Goal: Task Accomplishment & Management: Manage account settings

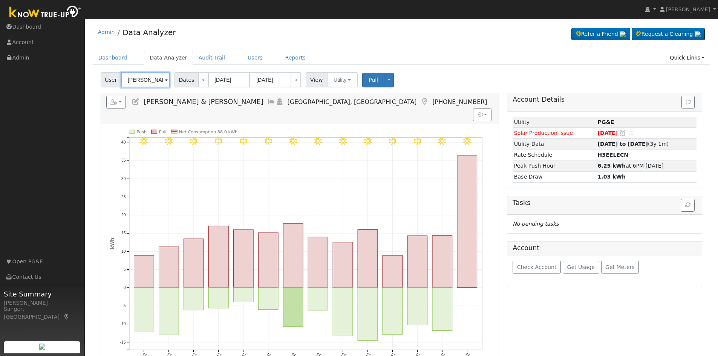
click at [133, 80] on input "Eric & Robyn Gutnik" at bounding box center [145, 79] width 49 height 15
paste input "[PERSON_NAME]"
type input "[PERSON_NAME]"
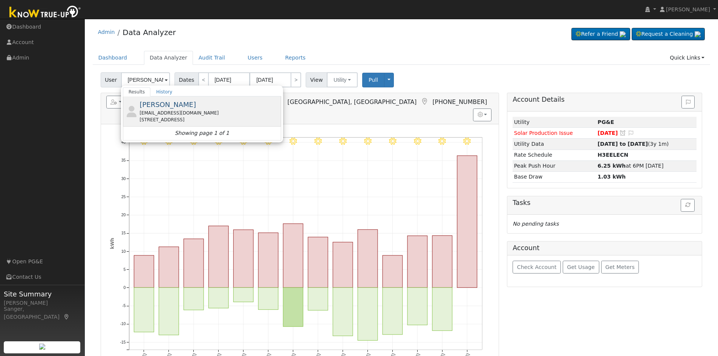
click at [152, 109] on span "[PERSON_NAME]" at bounding box center [167, 105] width 57 height 8
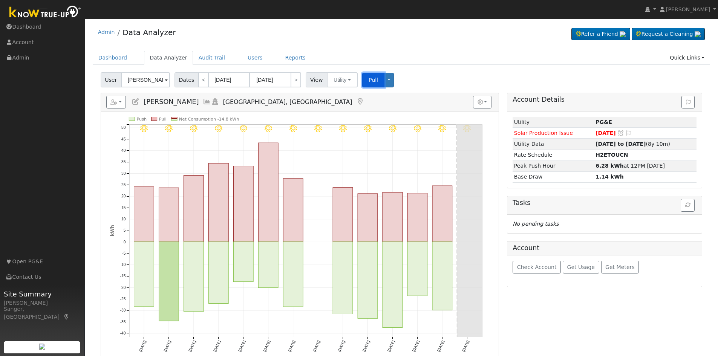
click at [372, 79] on span "Pull" at bounding box center [373, 80] width 9 height 6
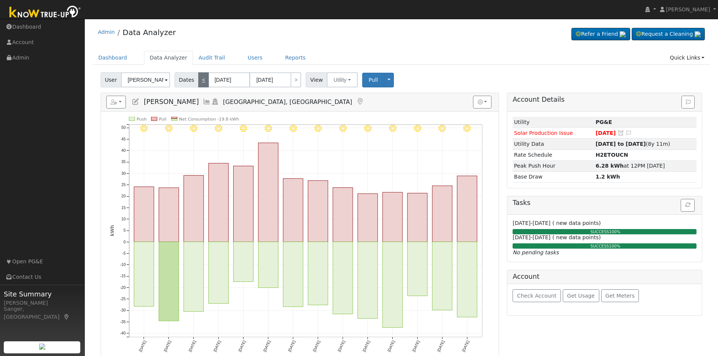
click at [198, 78] on link "<" at bounding box center [203, 79] width 11 height 15
type input "08/05/2025"
type input "08/18/2025"
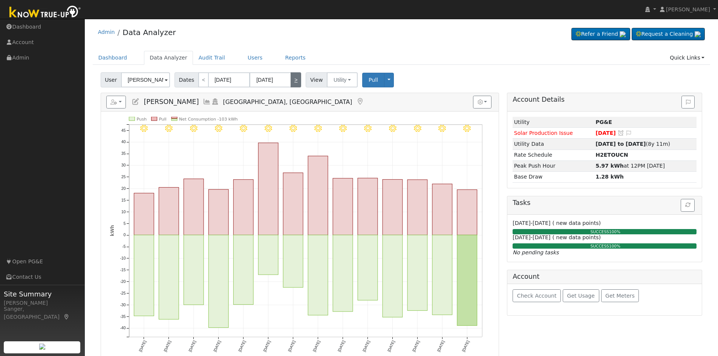
click at [291, 81] on link ">" at bounding box center [296, 79] width 11 height 15
type input "08/19/2025"
type input "09/01/2025"
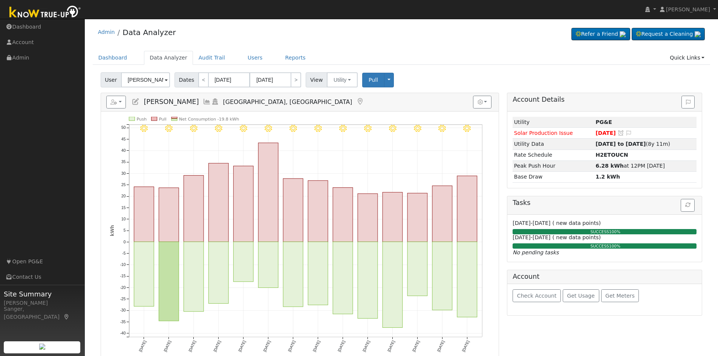
click at [137, 99] on icon at bounding box center [136, 101] width 8 height 7
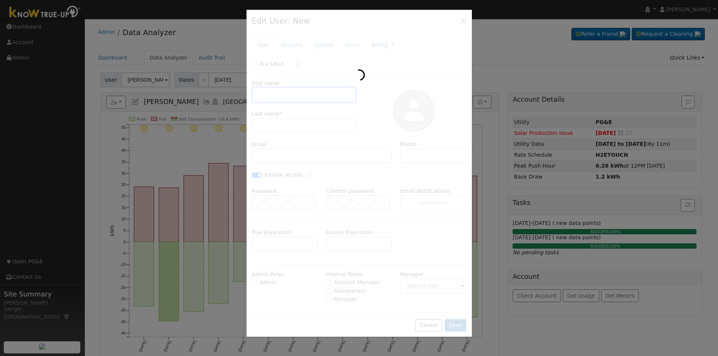
type input "07/19/2020"
type input "Lee"
type input "Khangh"
type input "[EMAIL_ADDRESS][DOMAIN_NAME]"
checkbox input "true"
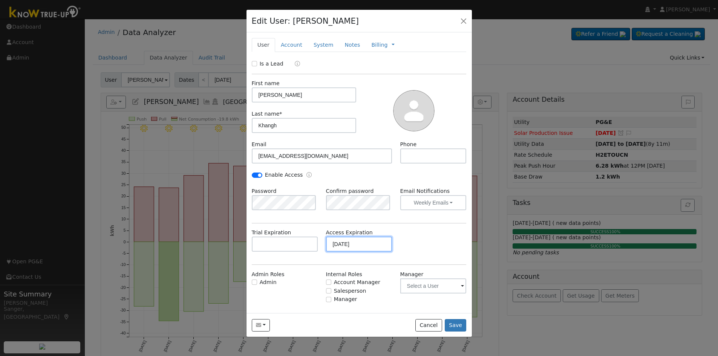
click at [372, 242] on input "07/19/2020" at bounding box center [359, 244] width 66 height 15
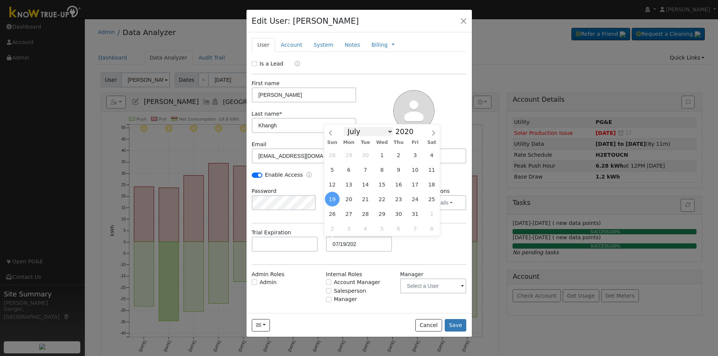
click at [370, 130] on select "January February March April May June July August September October November De…" at bounding box center [368, 131] width 49 height 9
type input "07/19/2025"
drag, startPoint x: 416, startPoint y: 248, endPoint x: 404, endPoint y: 248, distance: 11.7
click at [416, 248] on div "Trial Expiration Access Expiration 07/19/2025" at bounding box center [359, 244] width 223 height 31
drag, startPoint x: 361, startPoint y: 246, endPoint x: 283, endPoint y: 242, distance: 78.5
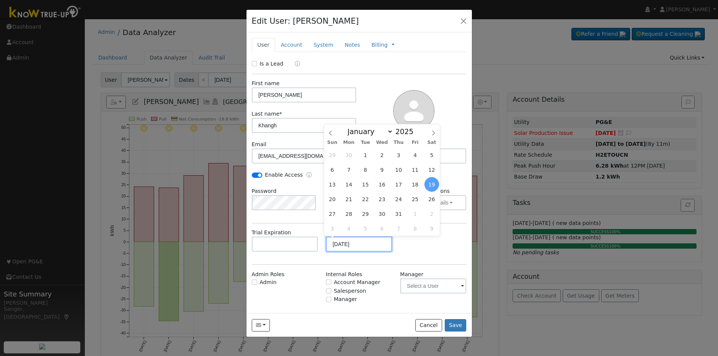
click at [283, 242] on div "Trial Expiration Access Expiration 07/19/2025" at bounding box center [359, 244] width 223 height 31
click at [419, 264] on div "Is a Lead First name Lee Last name * Khangh Email lkhangh@yahoo.com Phone Enabl…" at bounding box center [359, 190] width 215 height 260
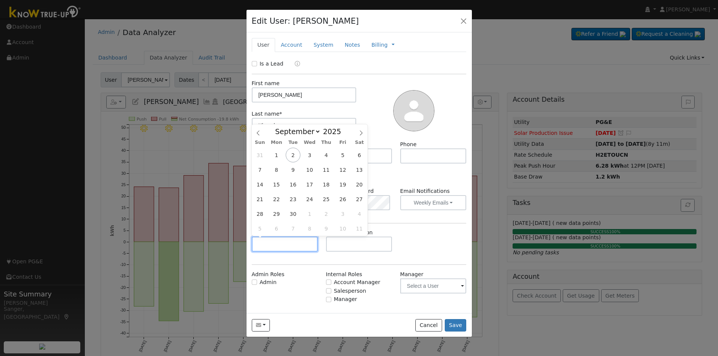
click at [300, 245] on input "text" at bounding box center [285, 244] width 66 height 15
click at [302, 128] on select "January February March April May June July August September October November De…" at bounding box center [295, 131] width 49 height 9
select select "11"
click at [277, 127] on select "January February March April May June July August September October November De…" at bounding box center [295, 131] width 49 height 9
click at [339, 154] on span "5" at bounding box center [342, 155] width 15 height 15
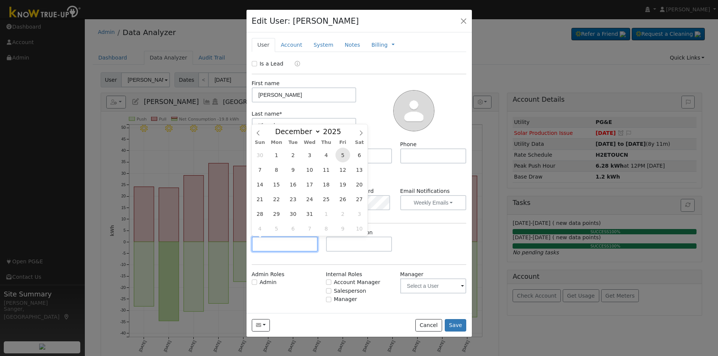
type input "12/05/2025"
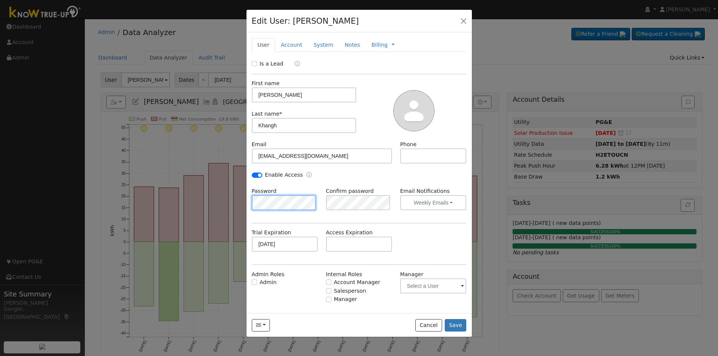
click at [0, 0] on div "Edit User: Lee Khangh Moolahouse Moolahouse 6657 E. Amherst Ave, Fresno, CA 937…" at bounding box center [0, 0] width 0 height 0
click at [457, 325] on button "Save" at bounding box center [456, 325] width 22 height 13
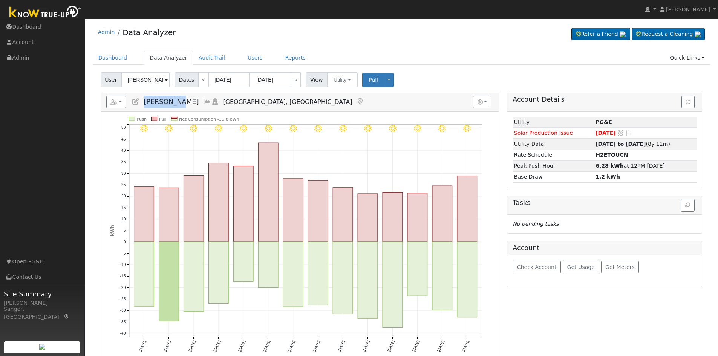
drag, startPoint x: 144, startPoint y: 100, endPoint x: 177, endPoint y: 101, distance: 33.2
click at [177, 101] on span "[PERSON_NAME]" at bounding box center [171, 102] width 55 height 8
copy span "[PERSON_NAME]"
click at [243, 56] on link "Users" at bounding box center [255, 58] width 26 height 14
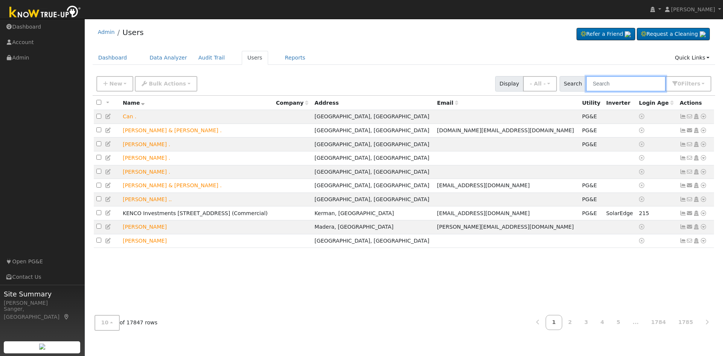
click at [621, 85] on input "text" at bounding box center [626, 83] width 80 height 15
paste input "[PERSON_NAME]"
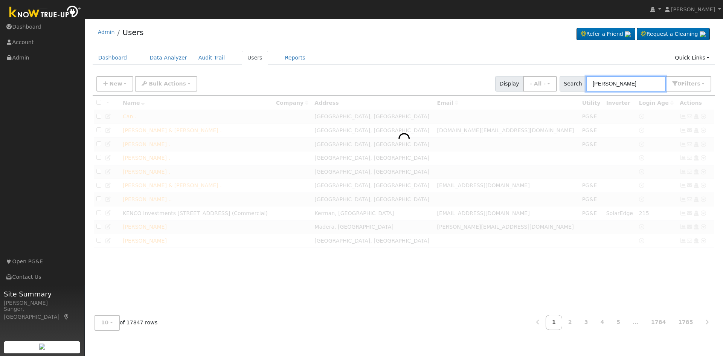
type input "[PERSON_NAME]"
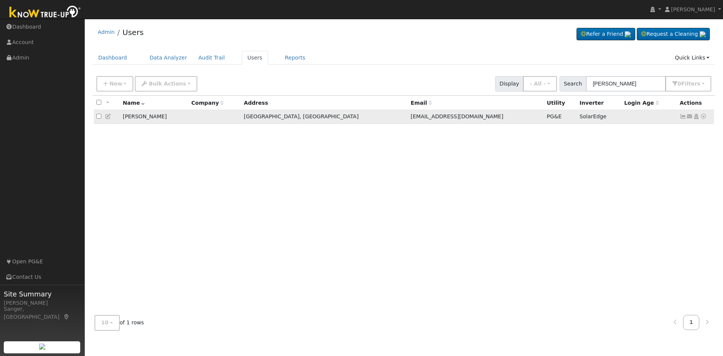
click at [688, 118] on icon at bounding box center [690, 116] width 7 height 5
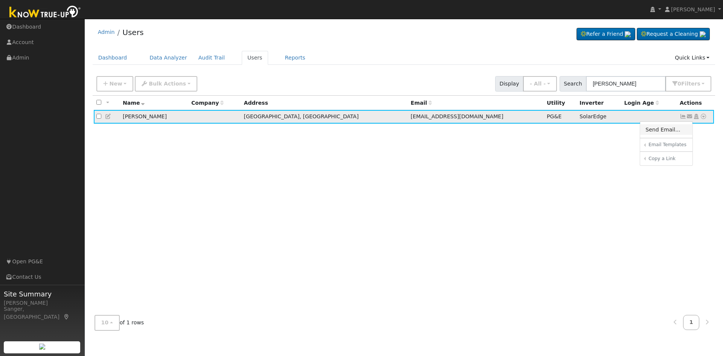
click at [667, 130] on link "Send Email..." at bounding box center [667, 129] width 52 height 11
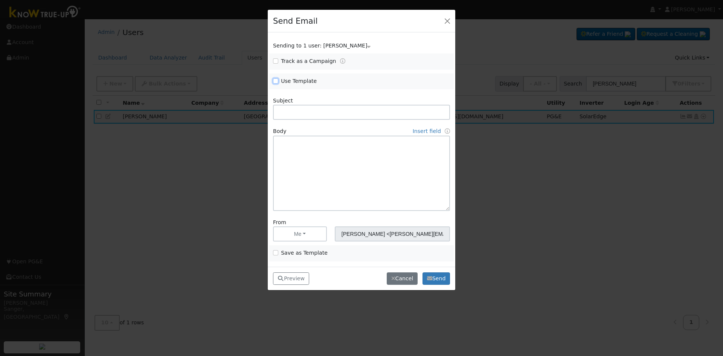
click at [274, 80] on input "Use Template" at bounding box center [275, 80] width 5 height 5
checkbox input "true"
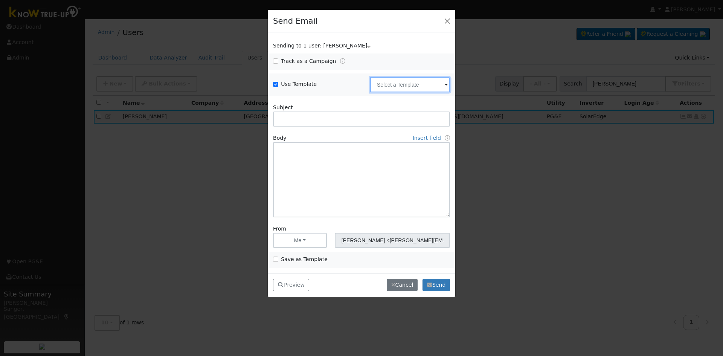
click at [413, 86] on input "text" at bounding box center [410, 84] width 80 height 15
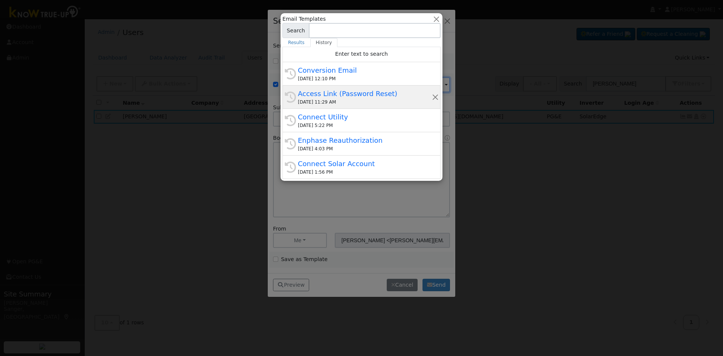
click at [365, 100] on div "[DATE] 11:29 AM" at bounding box center [365, 102] width 134 height 7
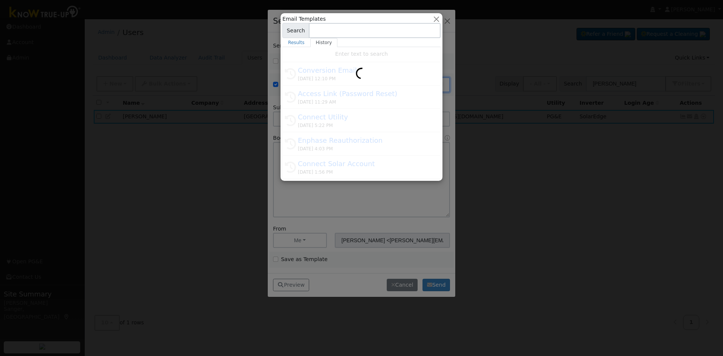
type input "Access Link (Password Reset)"
type input "Know True-Up Access Link (Password Reset)"
type textarea "Dear {user_fname}, Here is a link to access Know True-Up. You will be asked to …"
type input "Know True-Up <[EMAIL_ADDRESS][DOMAIN_NAME]>"
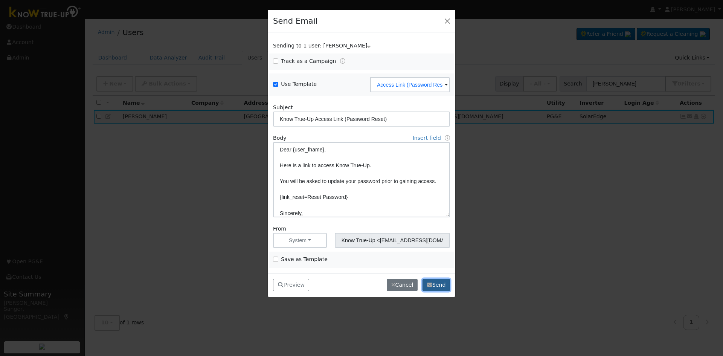
click at [434, 280] on button "Send" at bounding box center [437, 285] width 28 height 13
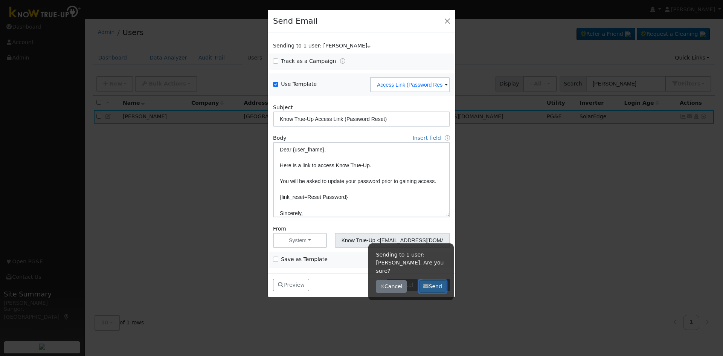
click at [432, 280] on button "Send" at bounding box center [433, 286] width 28 height 13
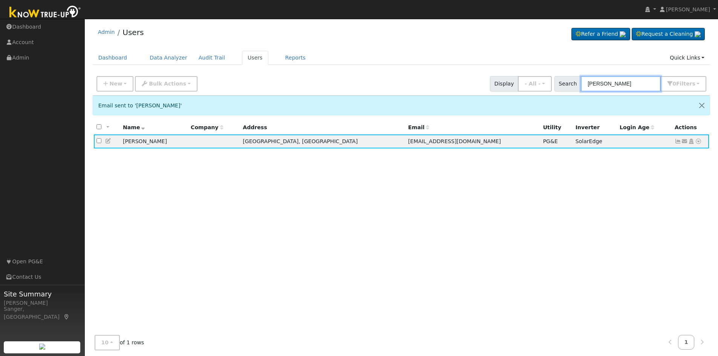
drag, startPoint x: 632, startPoint y: 82, endPoint x: 567, endPoint y: 83, distance: 64.4
click at [567, 83] on div "Search [PERSON_NAME] 0 Filter s My accounts Role Show - All - Show Leads Admin …" at bounding box center [630, 83] width 152 height 15
paste input "[PHONE_NUMBER]"
type input "[PHONE_NUMBER]"
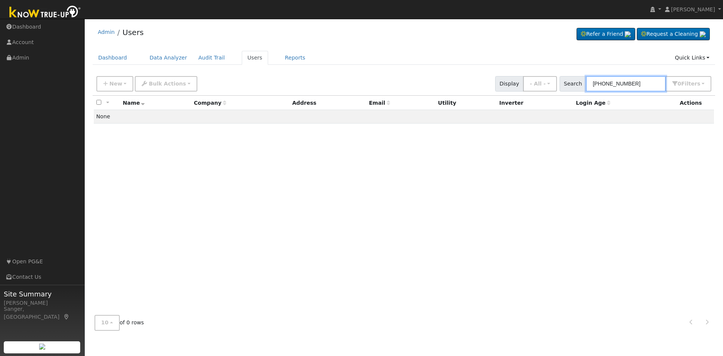
drag, startPoint x: 634, startPoint y: 86, endPoint x: 576, endPoint y: 89, distance: 58.1
click at [576, 89] on div "Search [PHONE_NUMBER] 0 Filter s My accounts Role Show - All - Show Leads Admin…" at bounding box center [636, 83] width 152 height 15
paste input "[PERSON_NAME]"
type input "[PERSON_NAME]"
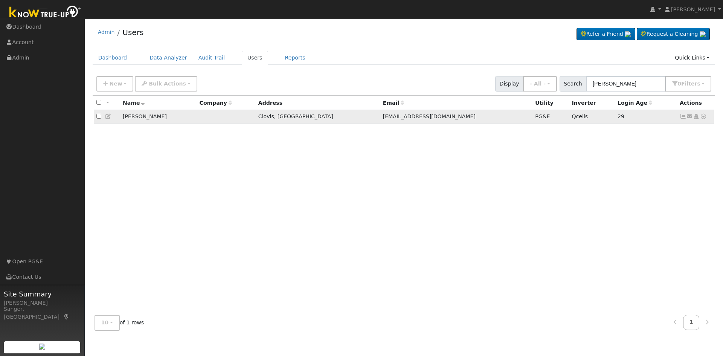
click at [682, 117] on icon at bounding box center [683, 116] width 7 height 5
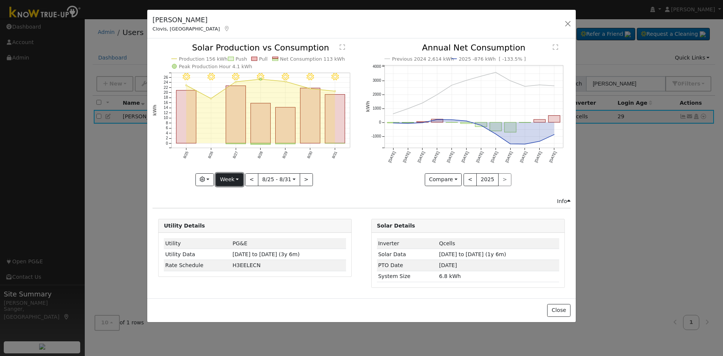
click at [221, 179] on button "Week" at bounding box center [230, 179] width 28 height 13
click at [234, 228] on link "Year" at bounding box center [242, 227] width 52 height 11
type input "[DATE]"
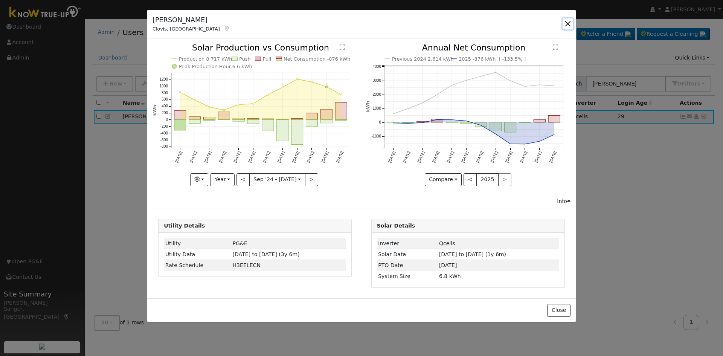
click at [568, 24] on button "button" at bounding box center [568, 23] width 11 height 11
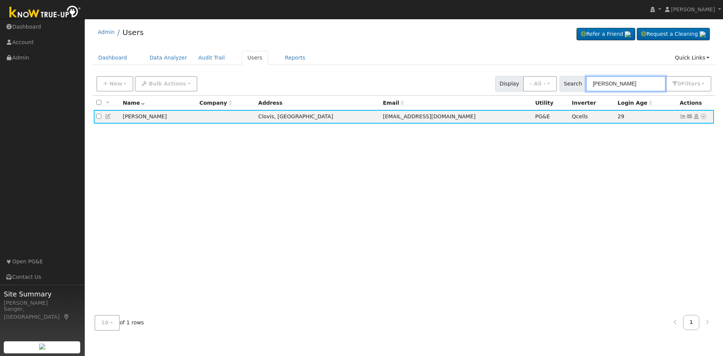
drag, startPoint x: 651, startPoint y: 86, endPoint x: 575, endPoint y: 84, distance: 75.7
click at [575, 84] on div "Search [PERSON_NAME] 0 Filter s My accounts Role Show - All - Show Leads Admin …" at bounding box center [636, 83] width 152 height 15
paste input "[PERSON_NAME] & [PERSON_NAME]"
type input "[PERSON_NAME] & [PERSON_NAME]"
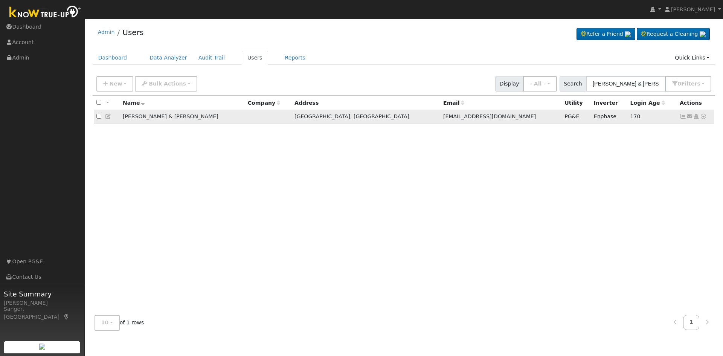
click at [681, 118] on icon at bounding box center [683, 116] width 7 height 5
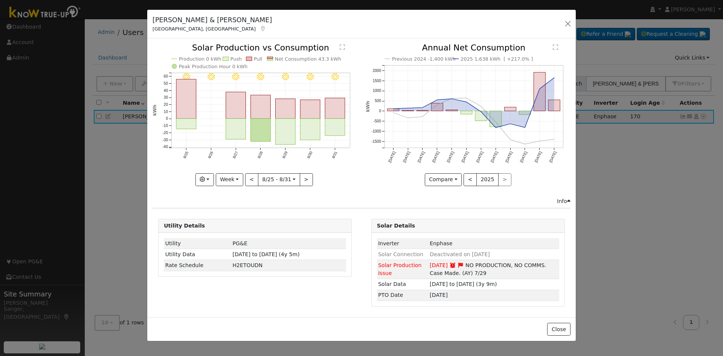
click at [562, 21] on div "[PERSON_NAME] & [PERSON_NAME] Fresno, [GEOGRAPHIC_DATA] - Default Ac... - Defau…" at bounding box center [361, 24] width 429 height 29
click at [565, 22] on button "button" at bounding box center [568, 23] width 11 height 11
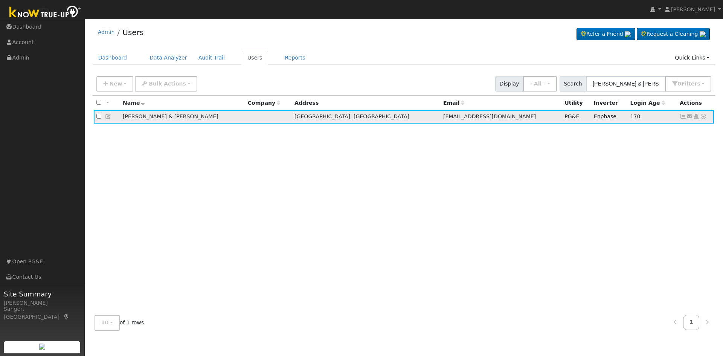
click at [703, 117] on icon at bounding box center [703, 116] width 7 height 5
click at [673, 131] on link "Data Analyzer" at bounding box center [679, 129] width 55 height 11
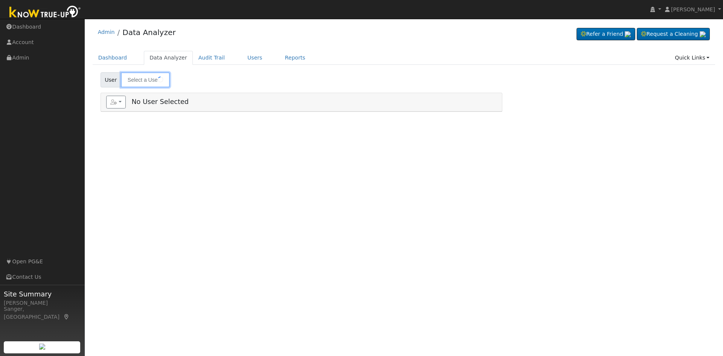
type input "David & Kristina Parker"
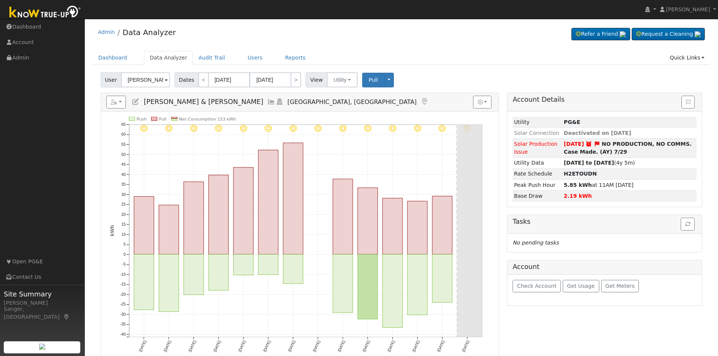
click at [267, 100] on icon at bounding box center [271, 101] width 8 height 7
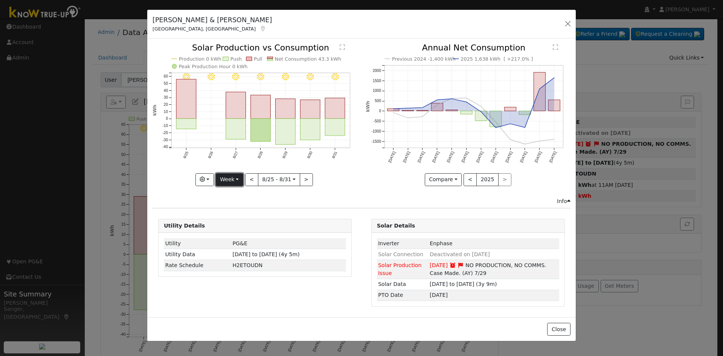
click at [229, 179] on button "Week" at bounding box center [230, 179] width 28 height 13
click at [229, 216] on link "Month" at bounding box center [242, 216] width 52 height 11
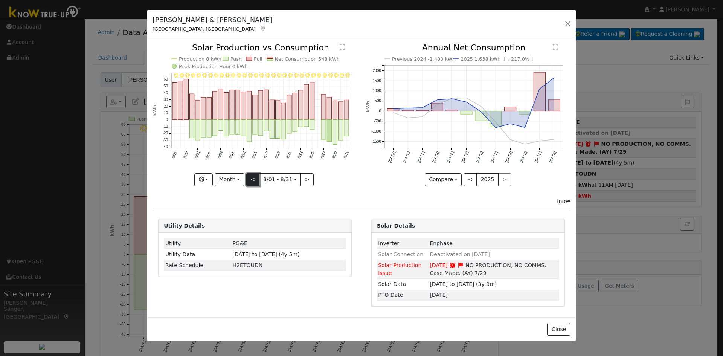
click at [251, 176] on button "<" at bounding box center [252, 179] width 13 height 13
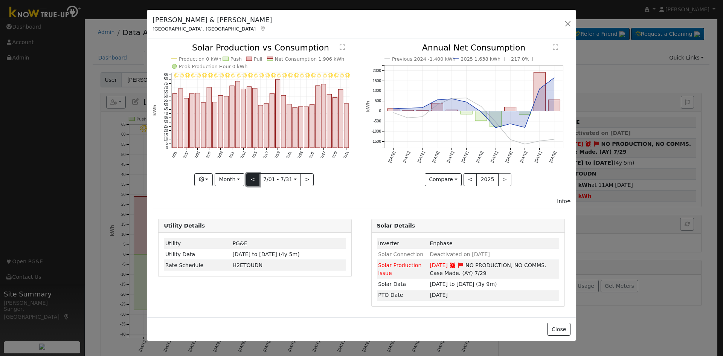
click at [251, 176] on button "<" at bounding box center [252, 179] width 13 height 13
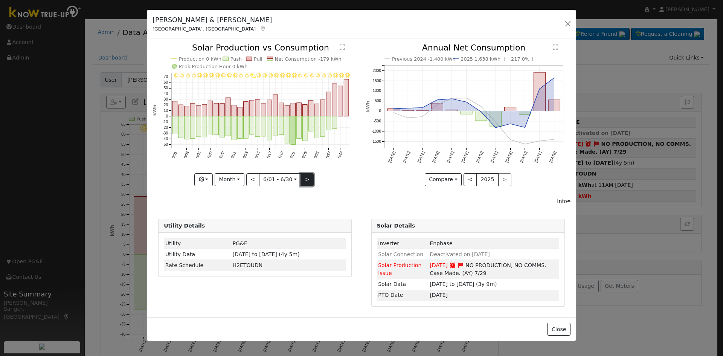
click at [303, 179] on button ">" at bounding box center [307, 179] width 13 height 13
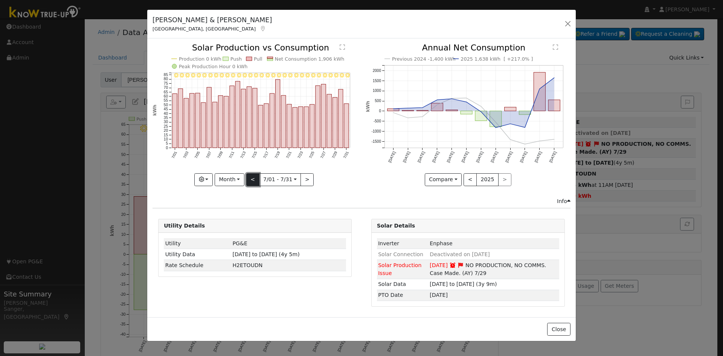
click at [255, 178] on button "<" at bounding box center [252, 179] width 13 height 13
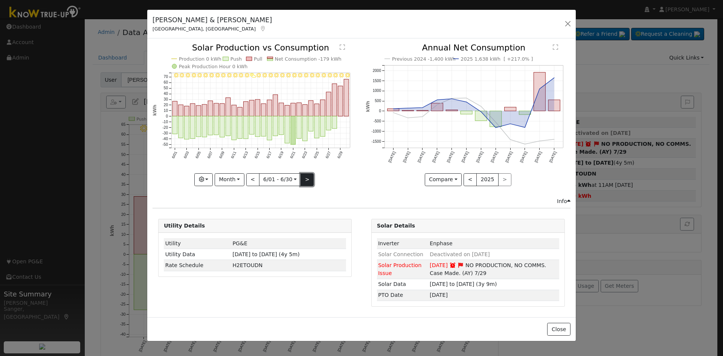
click at [307, 180] on button ">" at bounding box center [307, 179] width 13 height 13
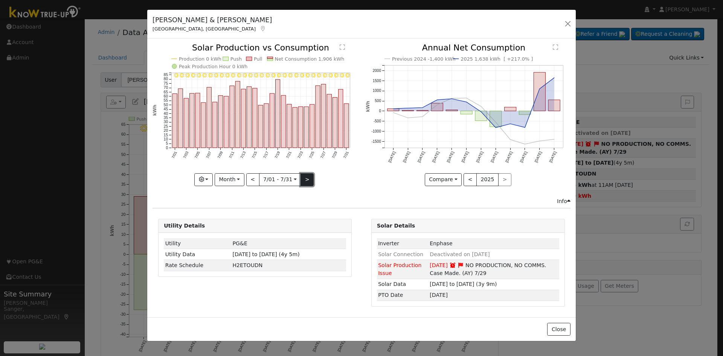
click at [307, 180] on button ">" at bounding box center [307, 179] width 13 height 13
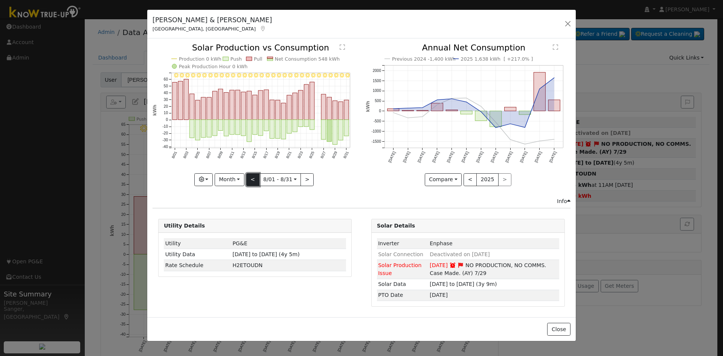
click at [253, 176] on button "<" at bounding box center [252, 179] width 13 height 13
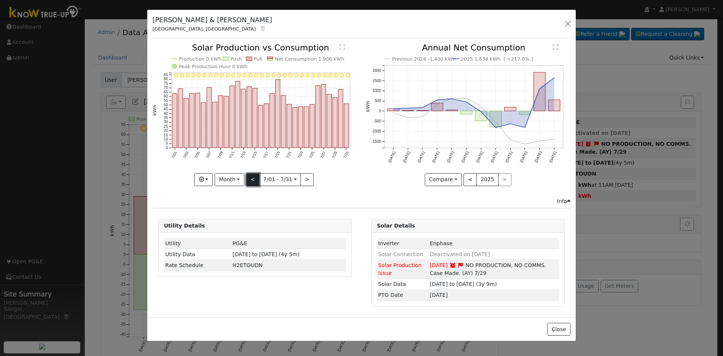
click at [252, 179] on button "<" at bounding box center [252, 179] width 13 height 13
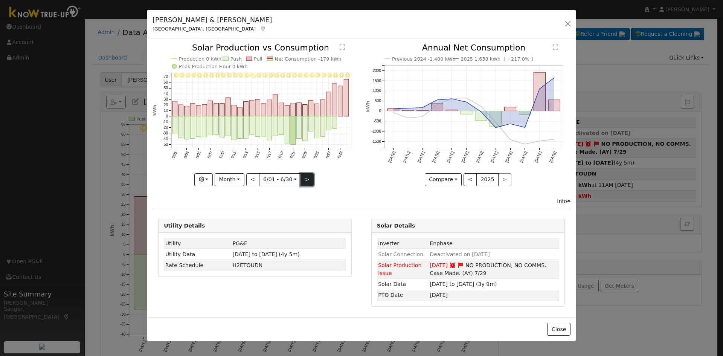
click at [305, 183] on button ">" at bounding box center [307, 179] width 13 height 13
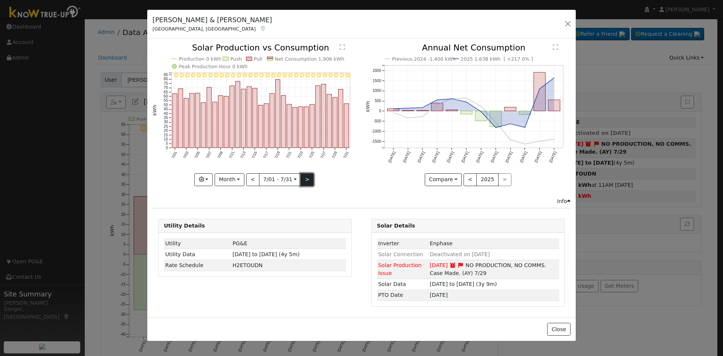
click at [306, 177] on button ">" at bounding box center [307, 179] width 13 height 13
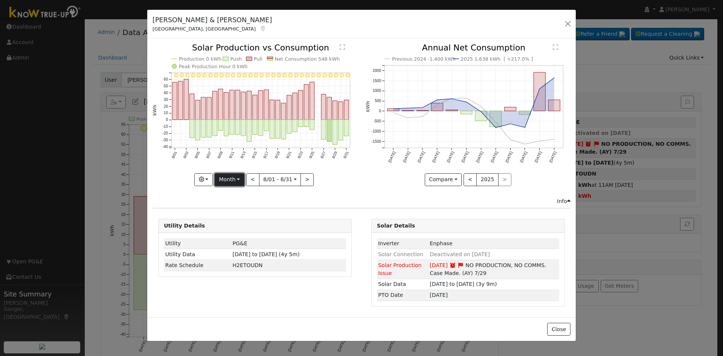
click at [228, 177] on button "Month" at bounding box center [230, 179] width 30 height 13
click at [230, 227] on link "Year" at bounding box center [241, 227] width 52 height 11
type input "[DATE]"
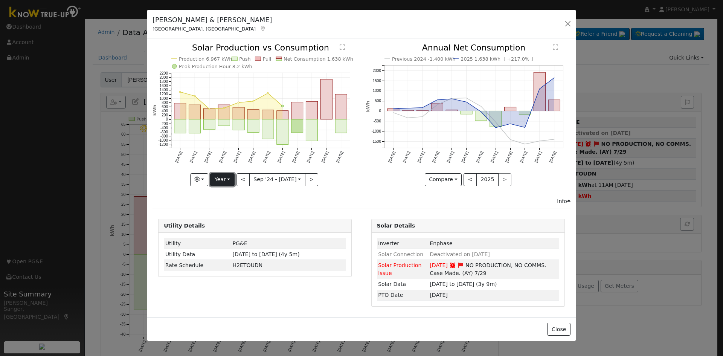
click at [220, 176] on button "Year" at bounding box center [222, 179] width 24 height 13
click at [234, 236] on link "Custom" at bounding box center [237, 237] width 52 height 11
click at [255, 179] on input "[DATE]" at bounding box center [254, 180] width 24 height 12
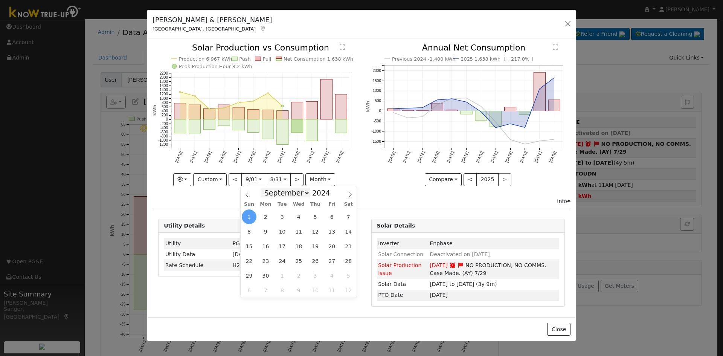
click at [273, 193] on select "January February March April May June July August September October November De…" at bounding box center [285, 192] width 49 height 9
select select "6"
click at [267, 188] on select "January February March April May June July August September October November De…" at bounding box center [285, 192] width 49 height 9
click at [332, 195] on span at bounding box center [334, 195] width 5 height 4
type input "2023"
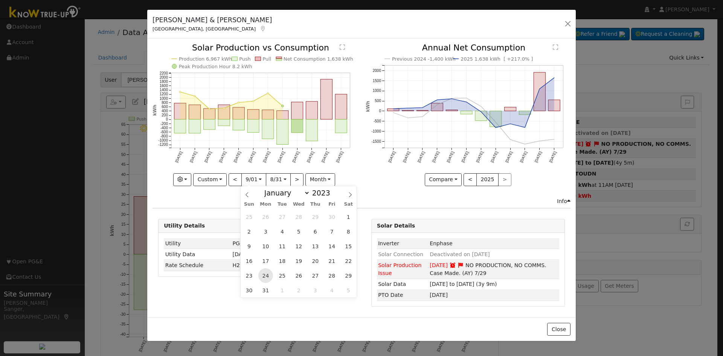
click at [267, 275] on span "24" at bounding box center [265, 275] width 15 height 15
type input "2023-07-24"
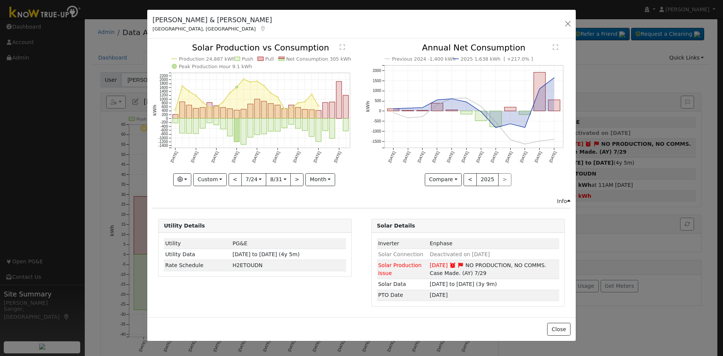
click at [280, 180] on input "2025-08-31" at bounding box center [278, 180] width 24 height 12
click at [305, 196] on select "January February March April May June July August September October November De…" at bounding box center [310, 192] width 49 height 9
click at [292, 188] on select "January February March April May June July August September October November De…" at bounding box center [310, 192] width 49 height 9
click at [357, 193] on span at bounding box center [359, 191] width 5 height 4
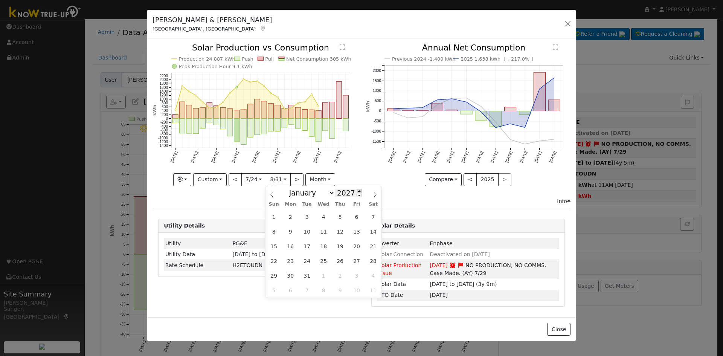
click at [357, 189] on span at bounding box center [359, 191] width 5 height 4
click at [357, 196] on span at bounding box center [359, 195] width 5 height 4
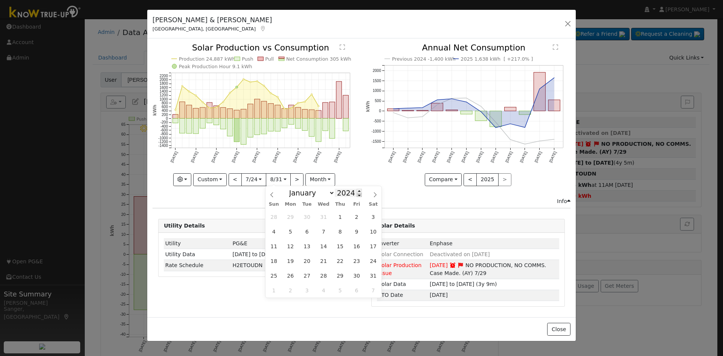
click at [357, 196] on span at bounding box center [359, 195] width 5 height 4
click at [357, 191] on span at bounding box center [359, 191] width 5 height 4
type input "2024"
click at [375, 217] on span "3" at bounding box center [373, 216] width 15 height 15
type input "2024-08-03"
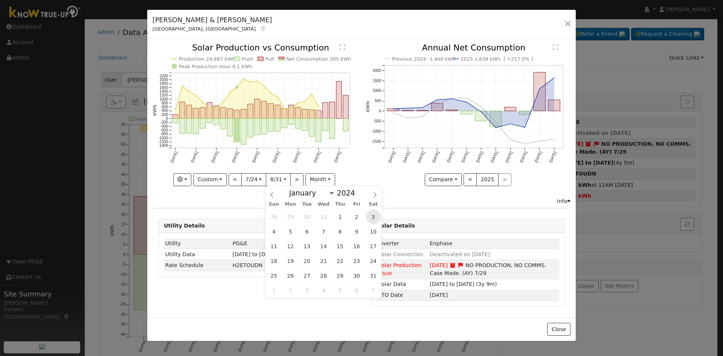
scroll to position [0, 6]
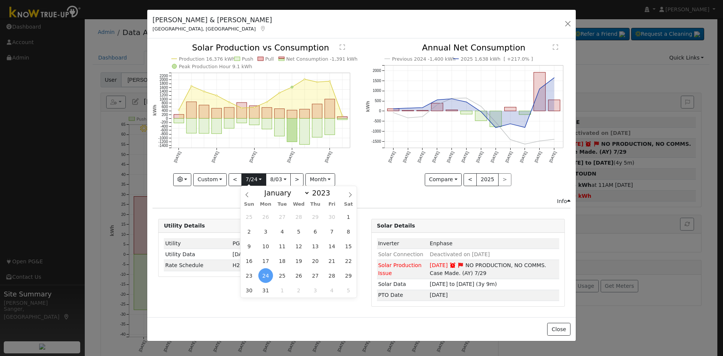
click at [256, 178] on input "2023-07-24" at bounding box center [254, 180] width 24 height 12
click at [332, 189] on span at bounding box center [334, 191] width 5 height 4
type input "2024"
click at [297, 263] on span "24" at bounding box center [299, 261] width 15 height 15
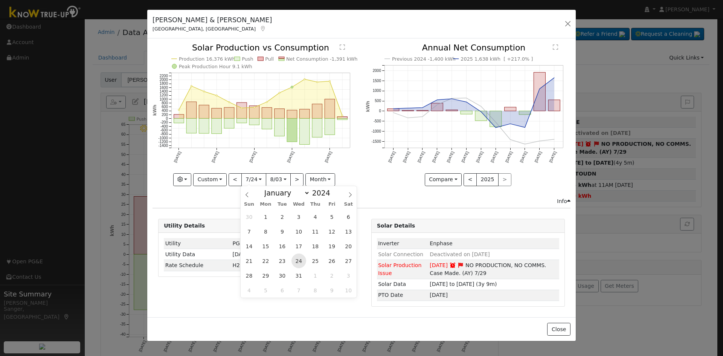
type input "2024-07-24"
